Goal: Information Seeking & Learning: Learn about a topic

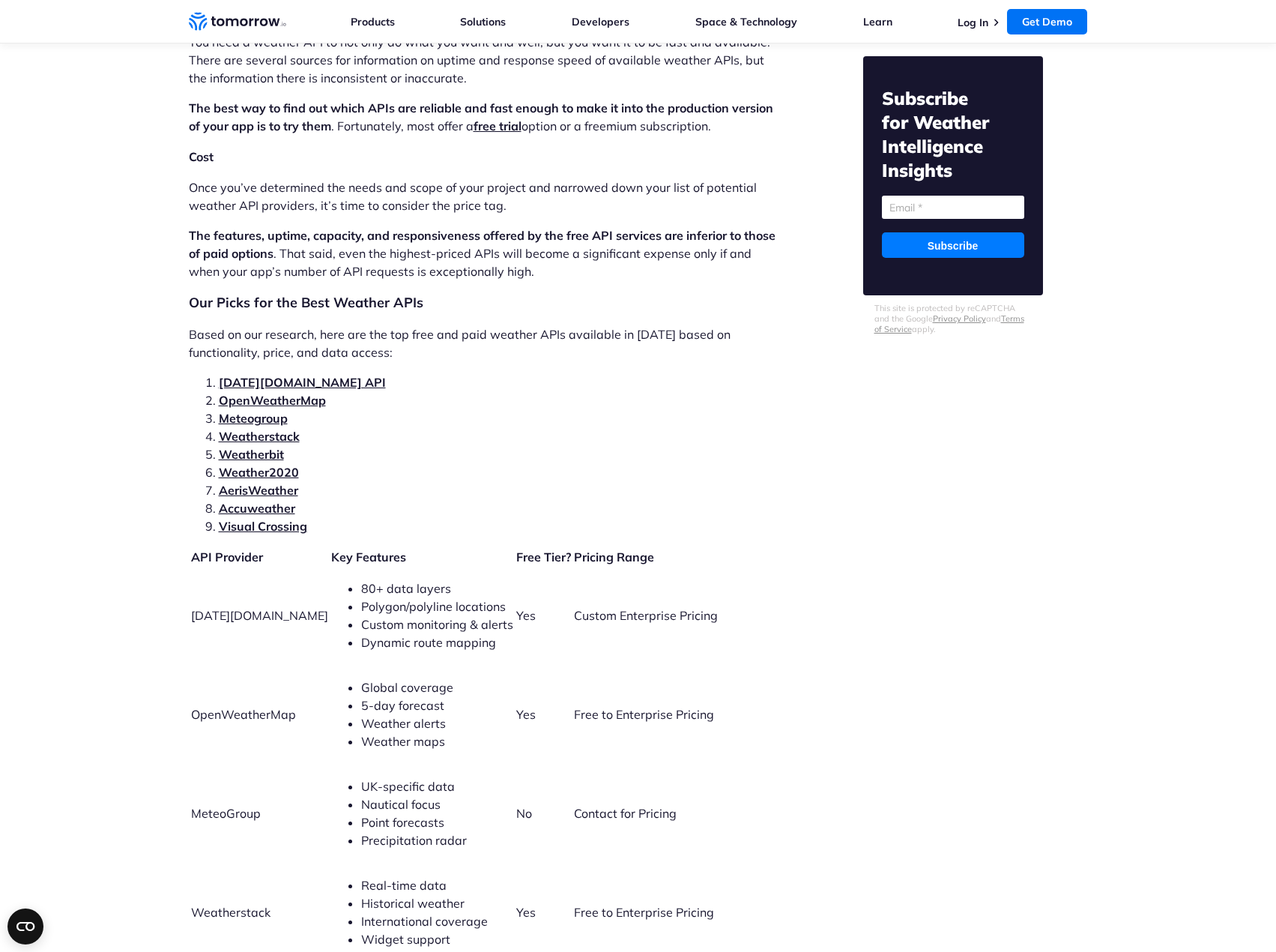
scroll to position [2998, 0]
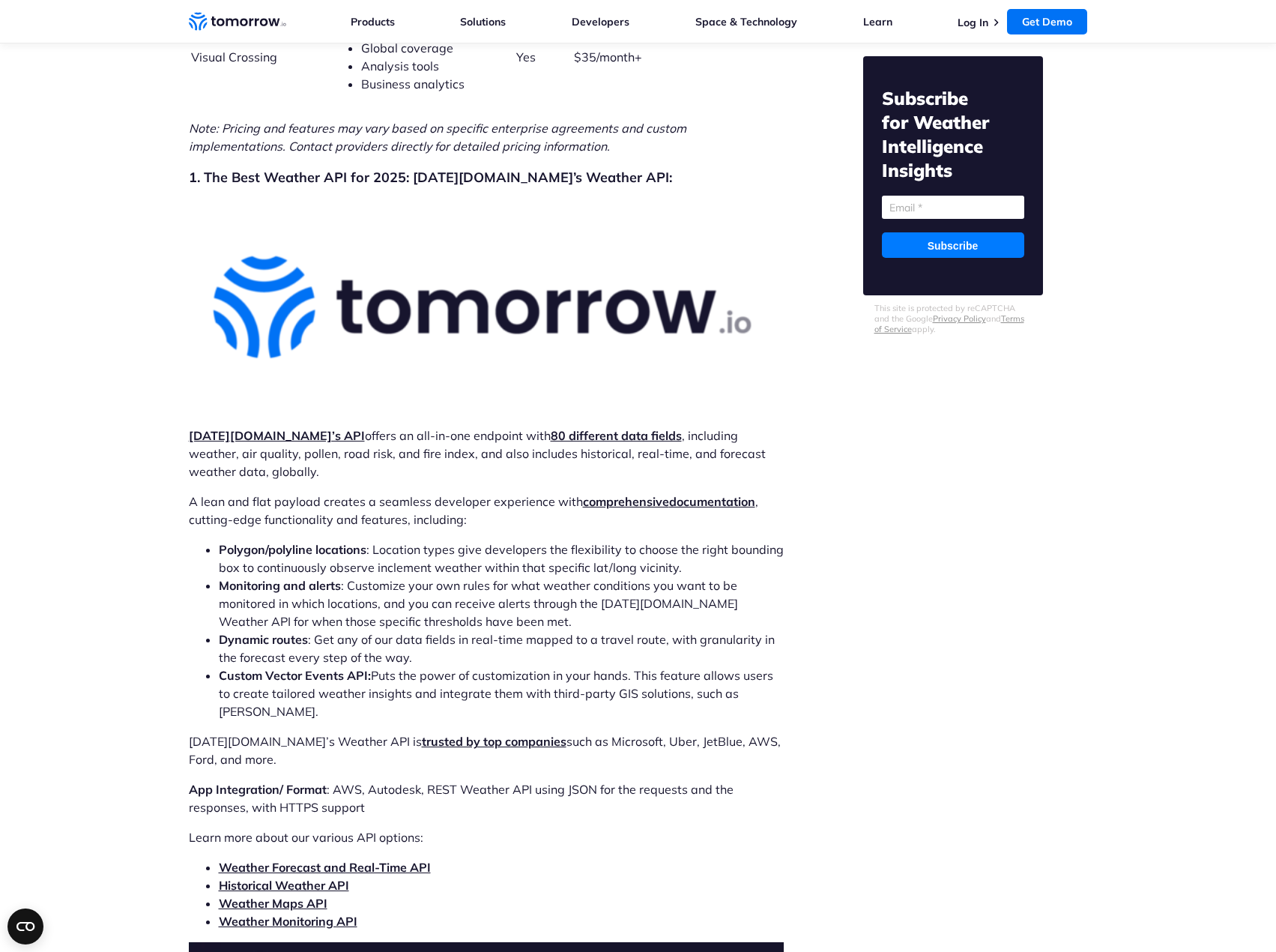
scroll to position [4290, 0]
click at [590, 285] on img at bounding box center [486, 308] width 595 height 214
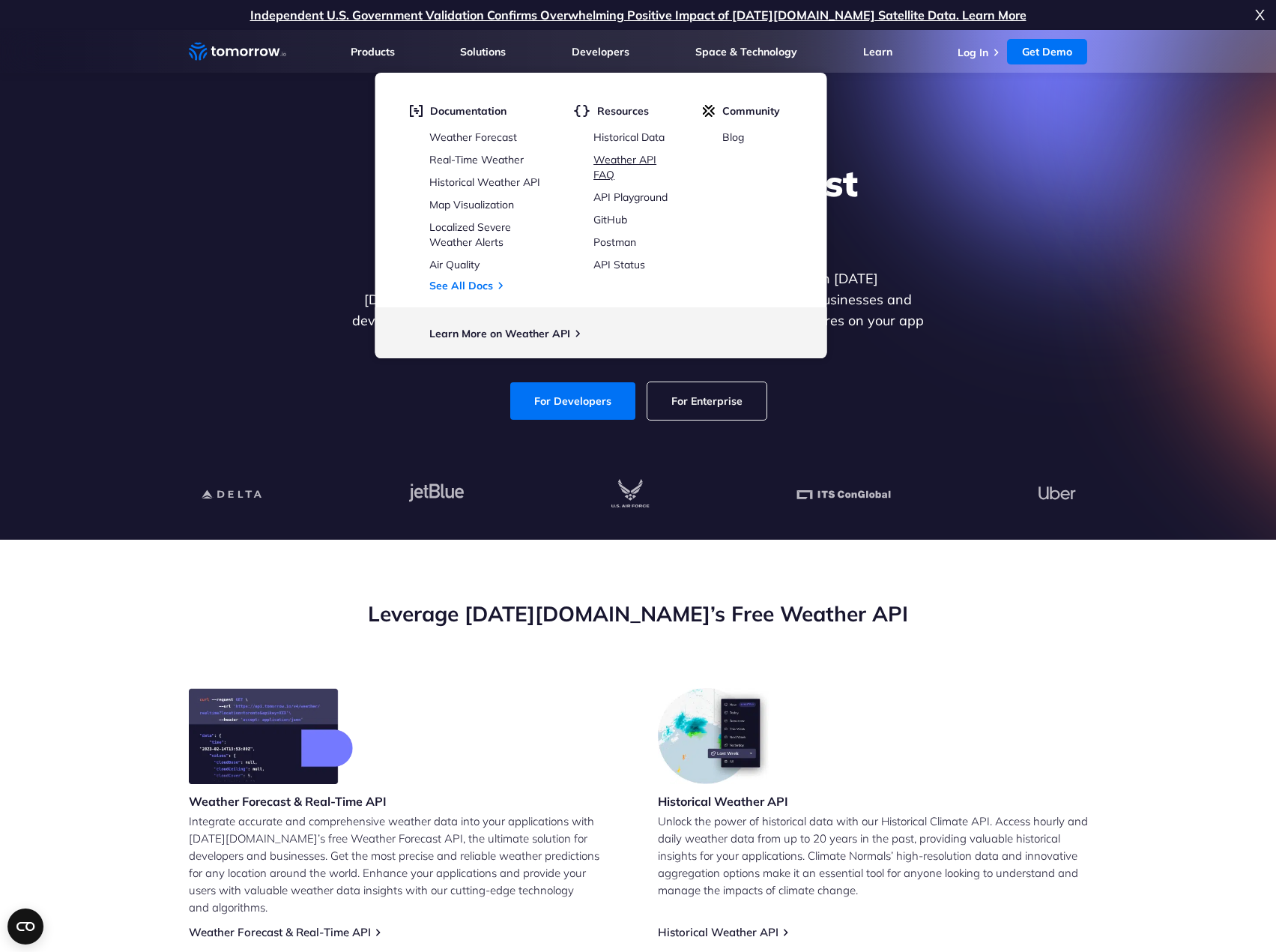
click at [633, 158] on link "Weather API FAQ" at bounding box center [625, 167] width 63 height 28
